Goal: Information Seeking & Learning: Learn about a topic

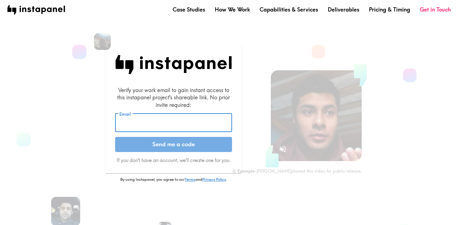
scroll to position [0, 0]
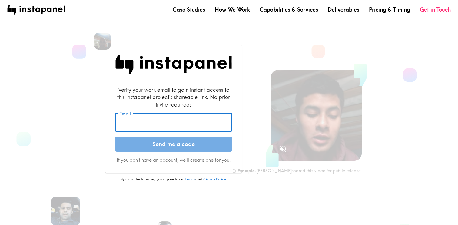
click at [196, 123] on input "Email" at bounding box center [173, 122] width 117 height 19
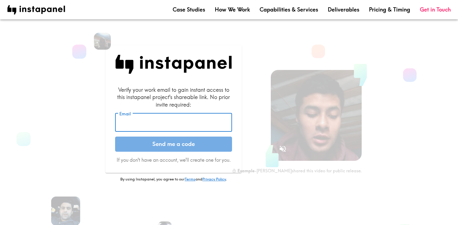
click at [196, 123] on input "Email" at bounding box center [173, 122] width 117 height 19
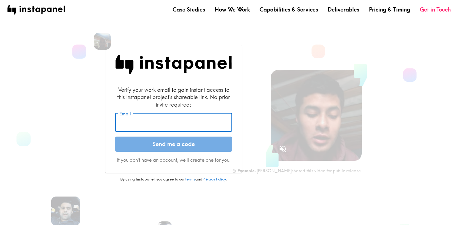
click at [196, 123] on input "Email" at bounding box center [173, 122] width 117 height 19
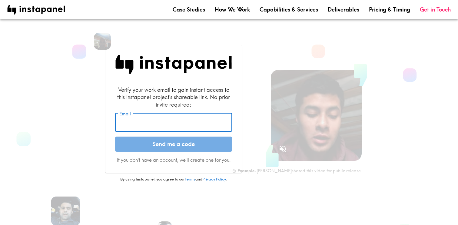
scroll to position [0, 0]
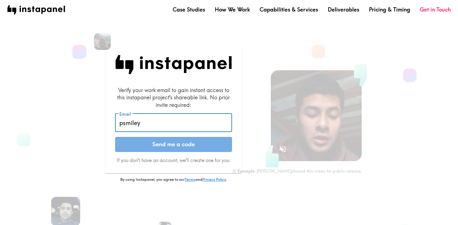
type input "[EMAIL_ADDRESS][PERSON_NAME][DOMAIN_NAME]"
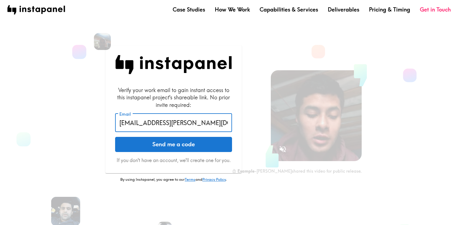
click at [192, 146] on button "Send me a code" at bounding box center [173, 144] width 117 height 15
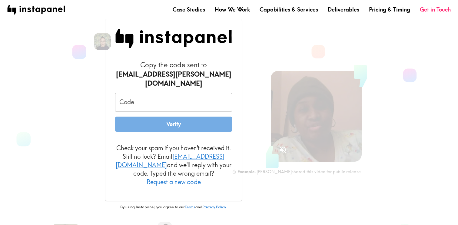
click at [170, 101] on input "Code" at bounding box center [173, 102] width 117 height 19
paste input "fjy_j7p_M5h"
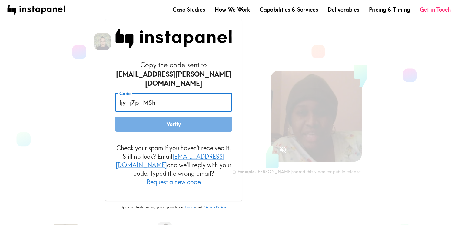
type input "fjy_j7p_M5h"
click at [195, 124] on button "Verify" at bounding box center [173, 124] width 117 height 15
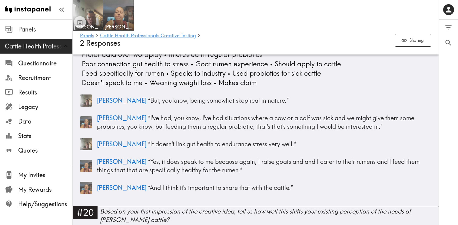
scroll to position [2169, 0]
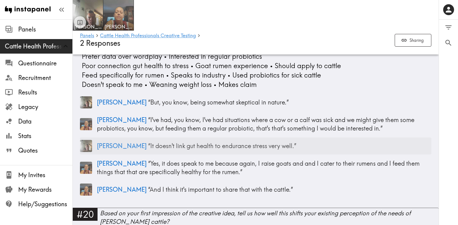
click at [235, 142] on p "William “ It doesn't link gut health to endurance stress very well. ”" at bounding box center [264, 146] width 335 height 8
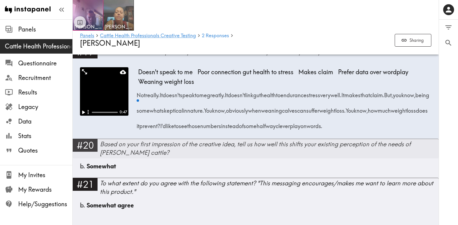
scroll to position [1238, 0]
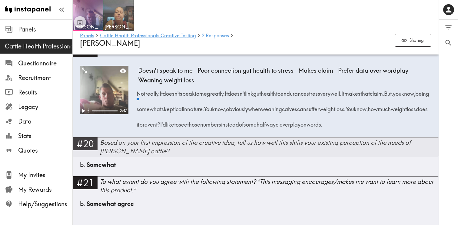
click at [231, 163] on div "b. Somewhat" at bounding box center [255, 165] width 351 height 8
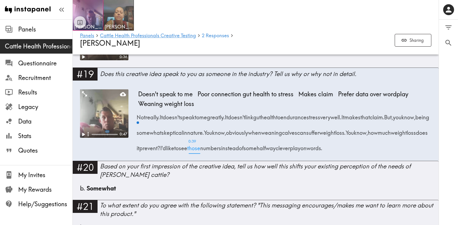
scroll to position [1202, 0]
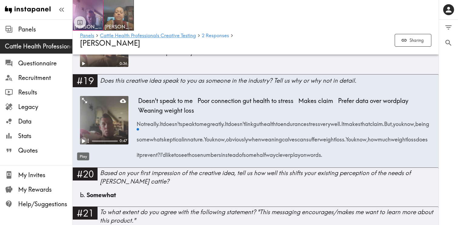
click at [83, 143] on icon "Play" at bounding box center [83, 141] width 3 height 4
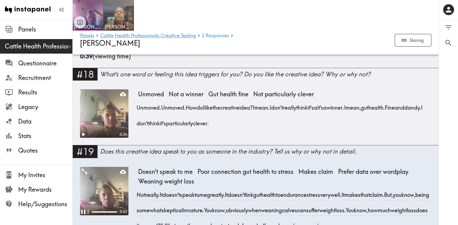
scroll to position [1130, 0]
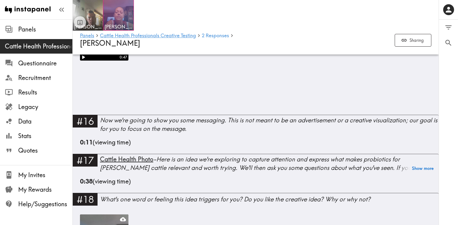
scroll to position [583, 0]
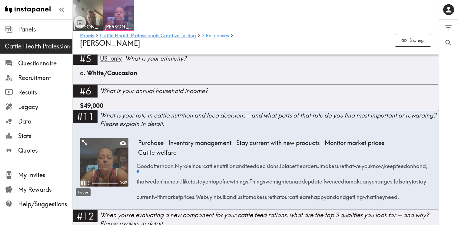
click at [82, 181] on icon "Pause" at bounding box center [83, 183] width 8 height 8
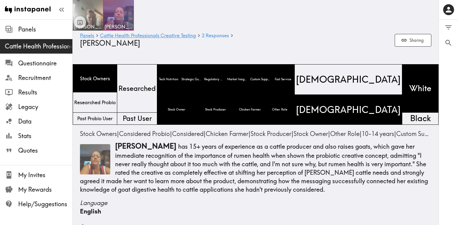
click at [86, 10] on img at bounding box center [88, 15] width 32 height 32
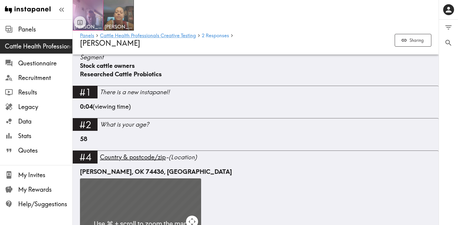
scroll to position [165, 0]
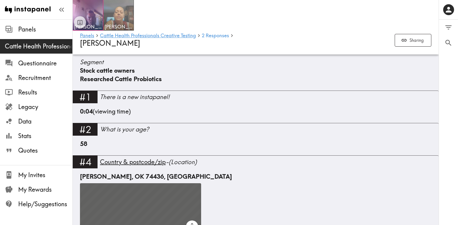
click at [125, 15] on img at bounding box center [119, 15] width 32 height 32
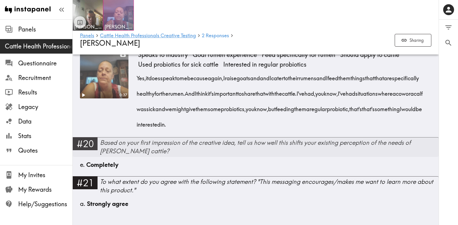
scroll to position [1440, 0]
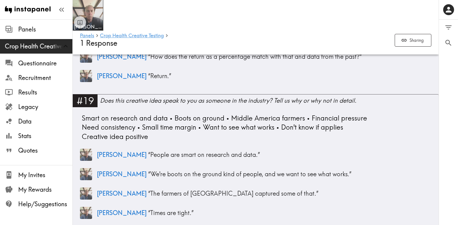
scroll to position [1742, 0]
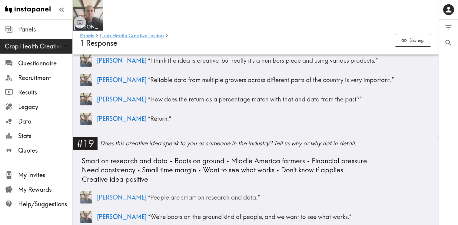
click at [195, 189] on div "[PERSON_NAME] “ People are smart on research and data. ”" at bounding box center [255, 197] width 351 height 17
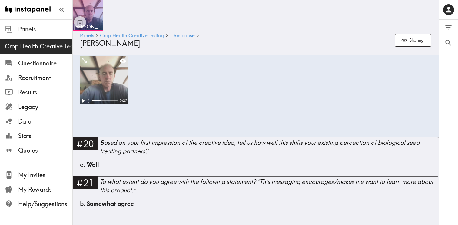
scroll to position [1388, 0]
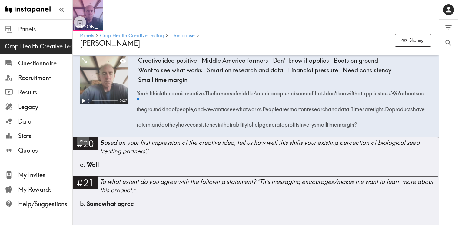
click at [83, 133] on div "Play" at bounding box center [83, 139] width 13 height 13
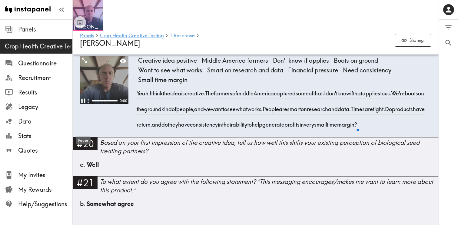
click at [83, 132] on div "Pause" at bounding box center [83, 138] width 16 height 13
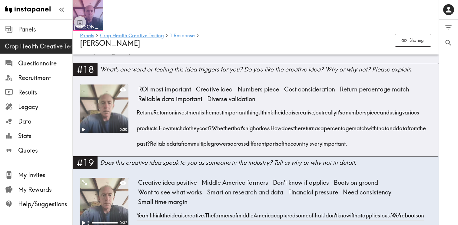
scroll to position [1257, 0]
click at [82, 134] on icon "Play" at bounding box center [83, 130] width 8 height 8
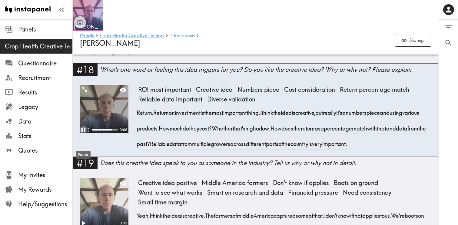
click at [82, 132] on icon "Pause" at bounding box center [83, 130] width 4 height 5
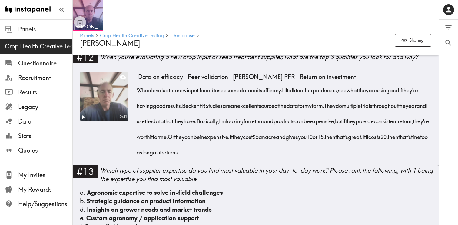
scroll to position [683, 0]
